Goal: Task Accomplishment & Management: Manage account settings

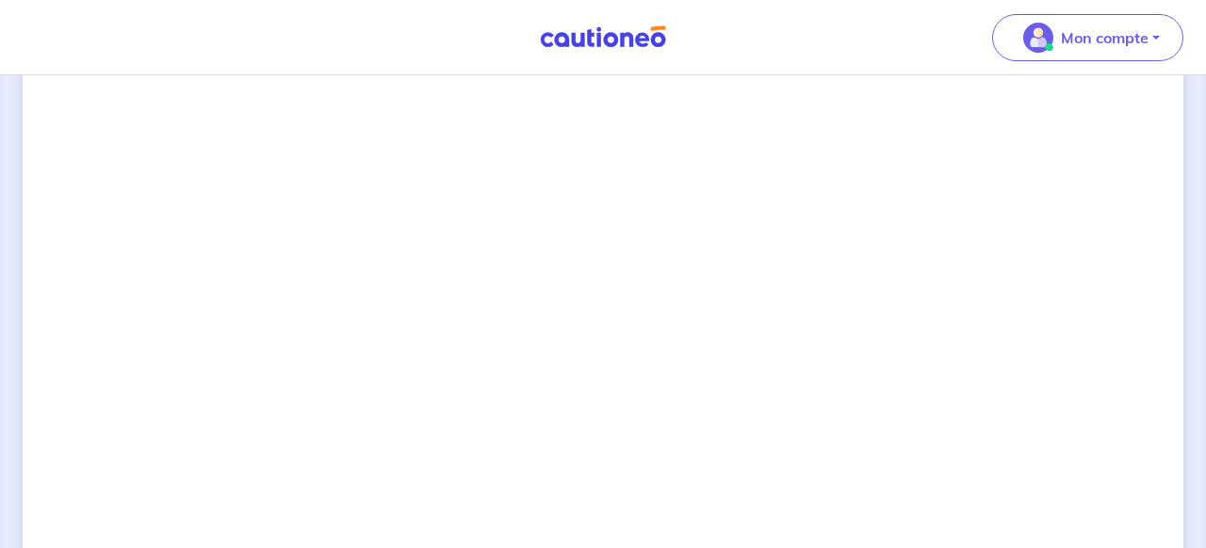
scroll to position [1291, 0]
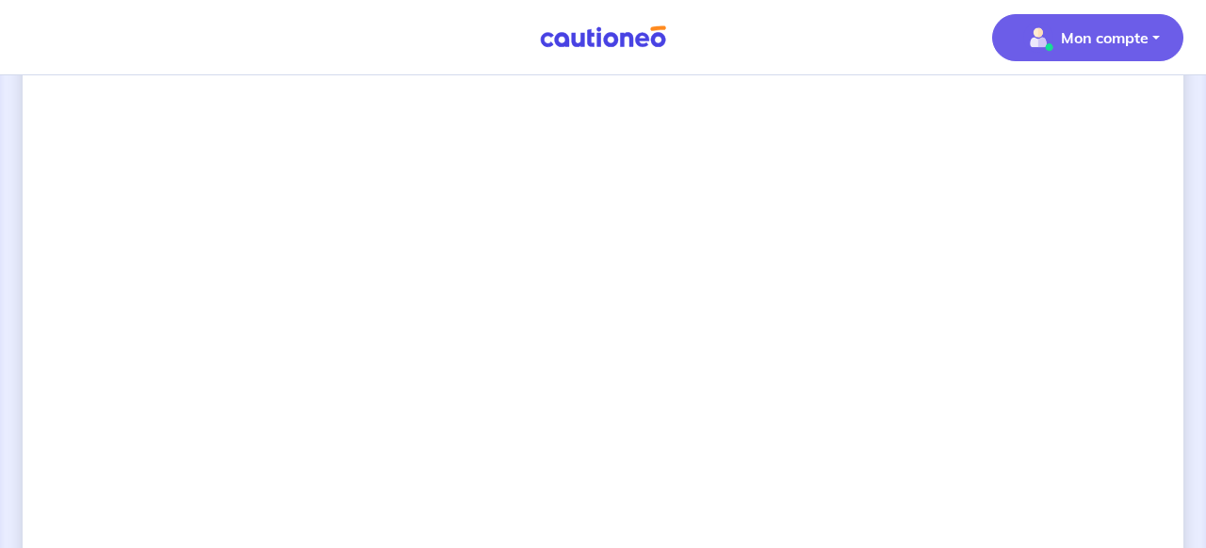
click at [1156, 41] on button "Mon compte" at bounding box center [1087, 37] width 191 height 47
click at [1087, 124] on link "Mes informations" at bounding box center [1069, 117] width 152 height 30
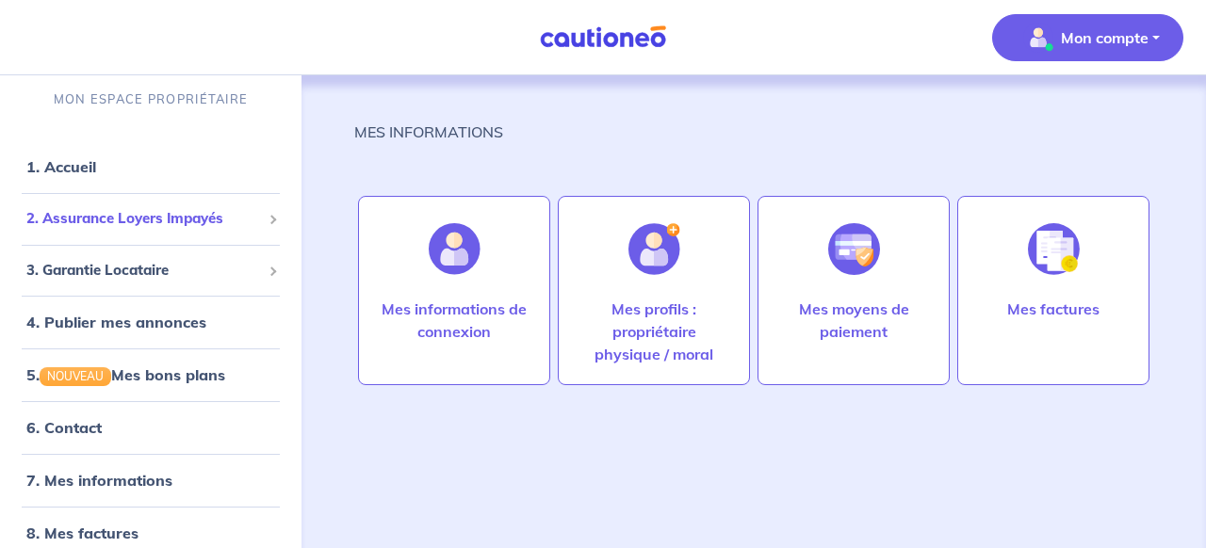
scroll to position [21, 0]
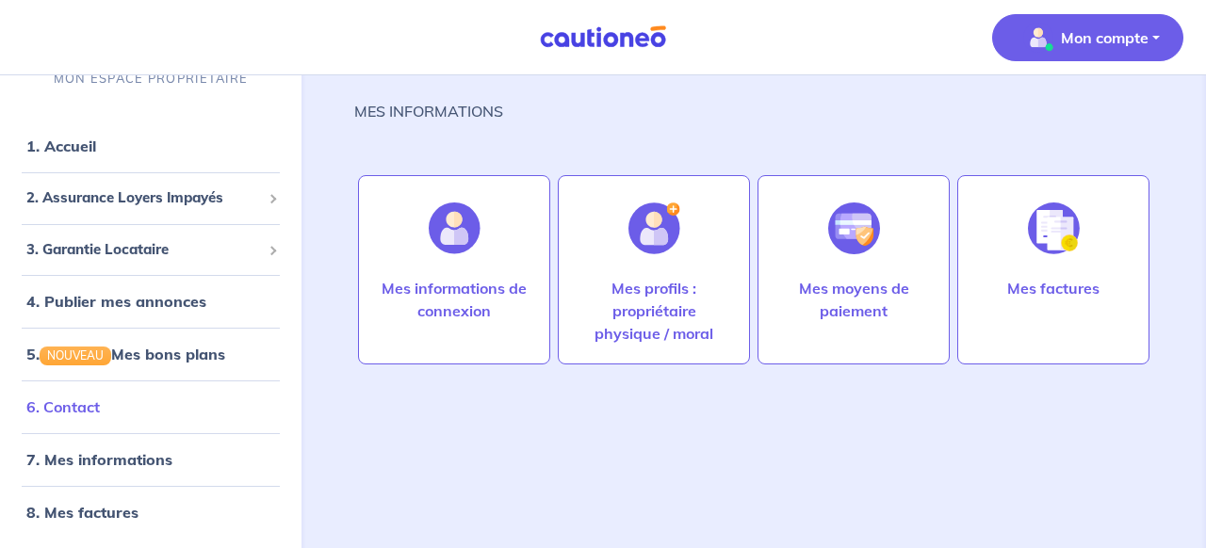
click at [88, 417] on link "6. Contact" at bounding box center [63, 407] width 74 height 19
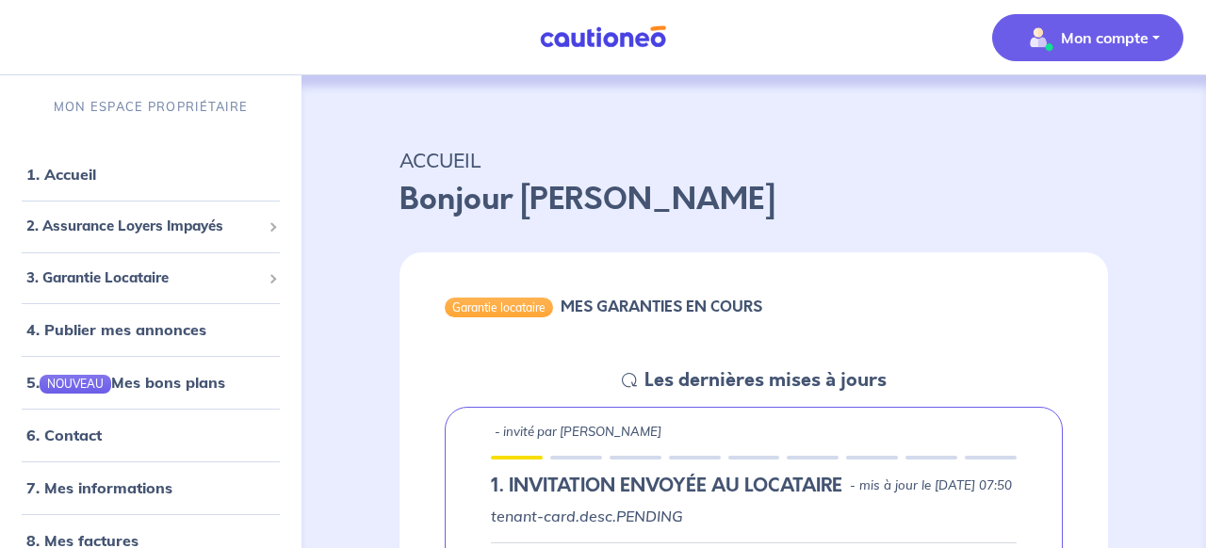
click at [1156, 38] on button "Mon compte" at bounding box center [1087, 37] width 191 height 47
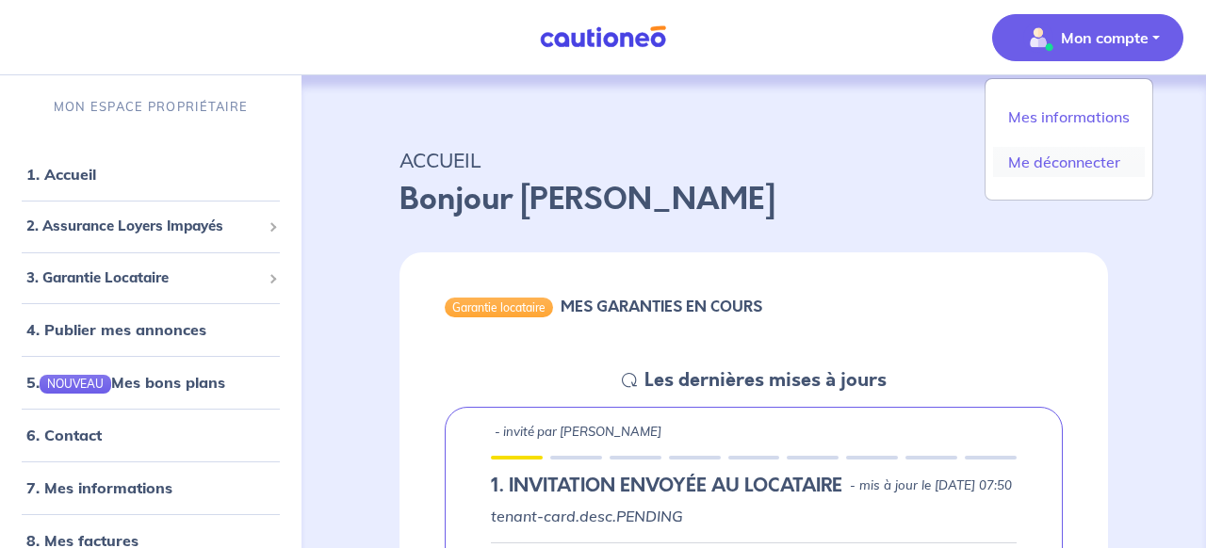
click at [1097, 164] on link "Me déconnecter" at bounding box center [1069, 162] width 152 height 30
